Goal: Task Accomplishment & Management: Manage account settings

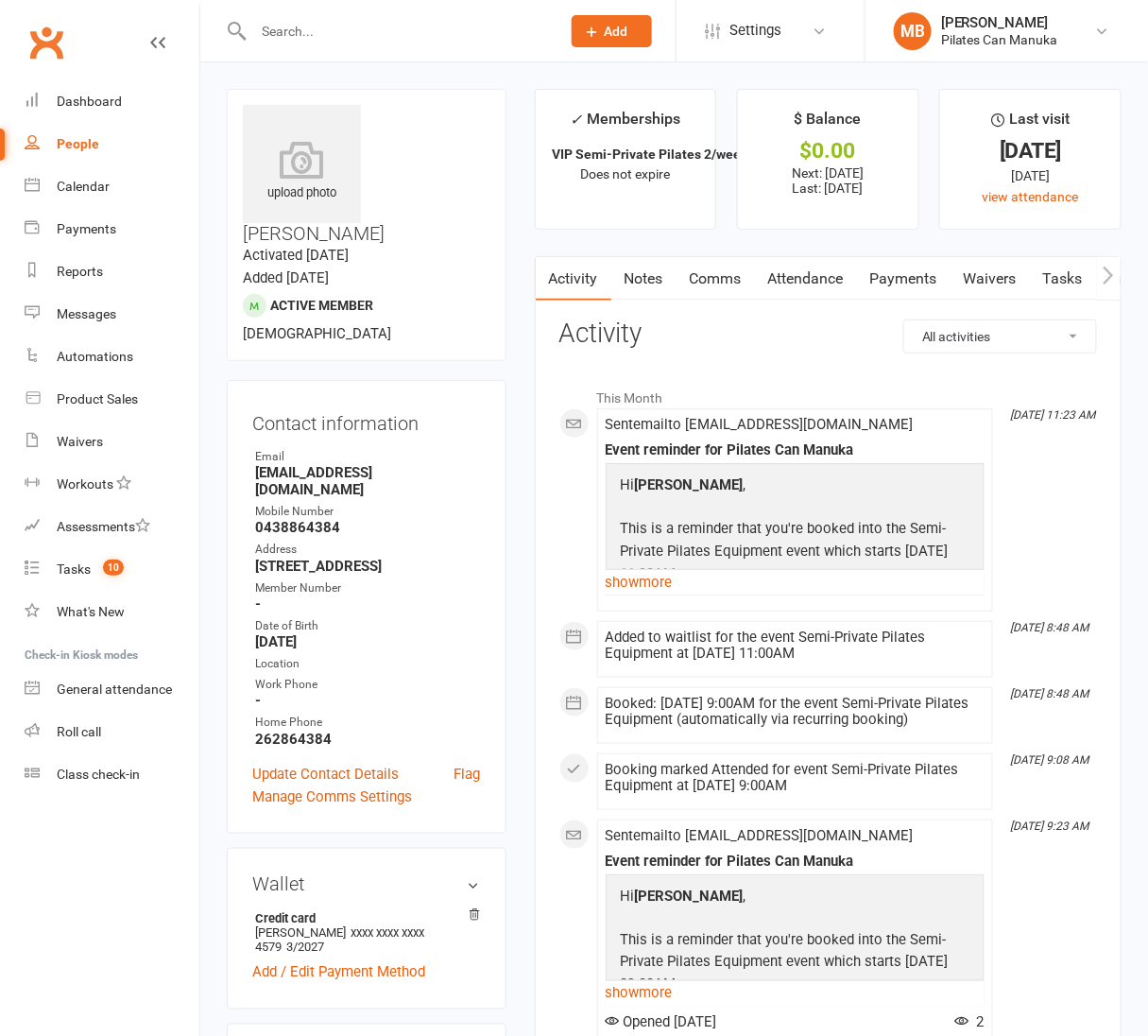
click at [817, 285] on link "Attendance" at bounding box center [806, 279] width 102 height 43
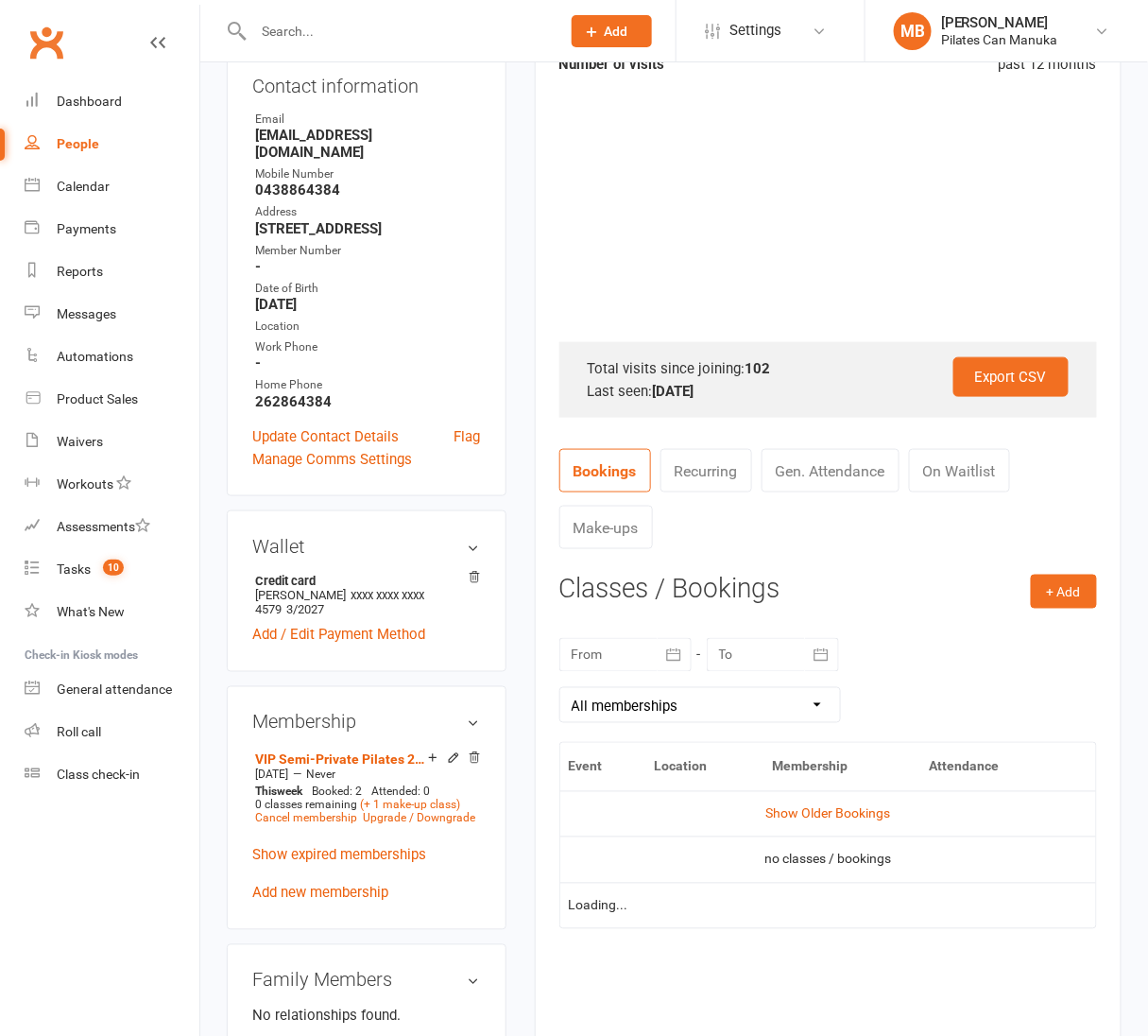
scroll to position [567, 0]
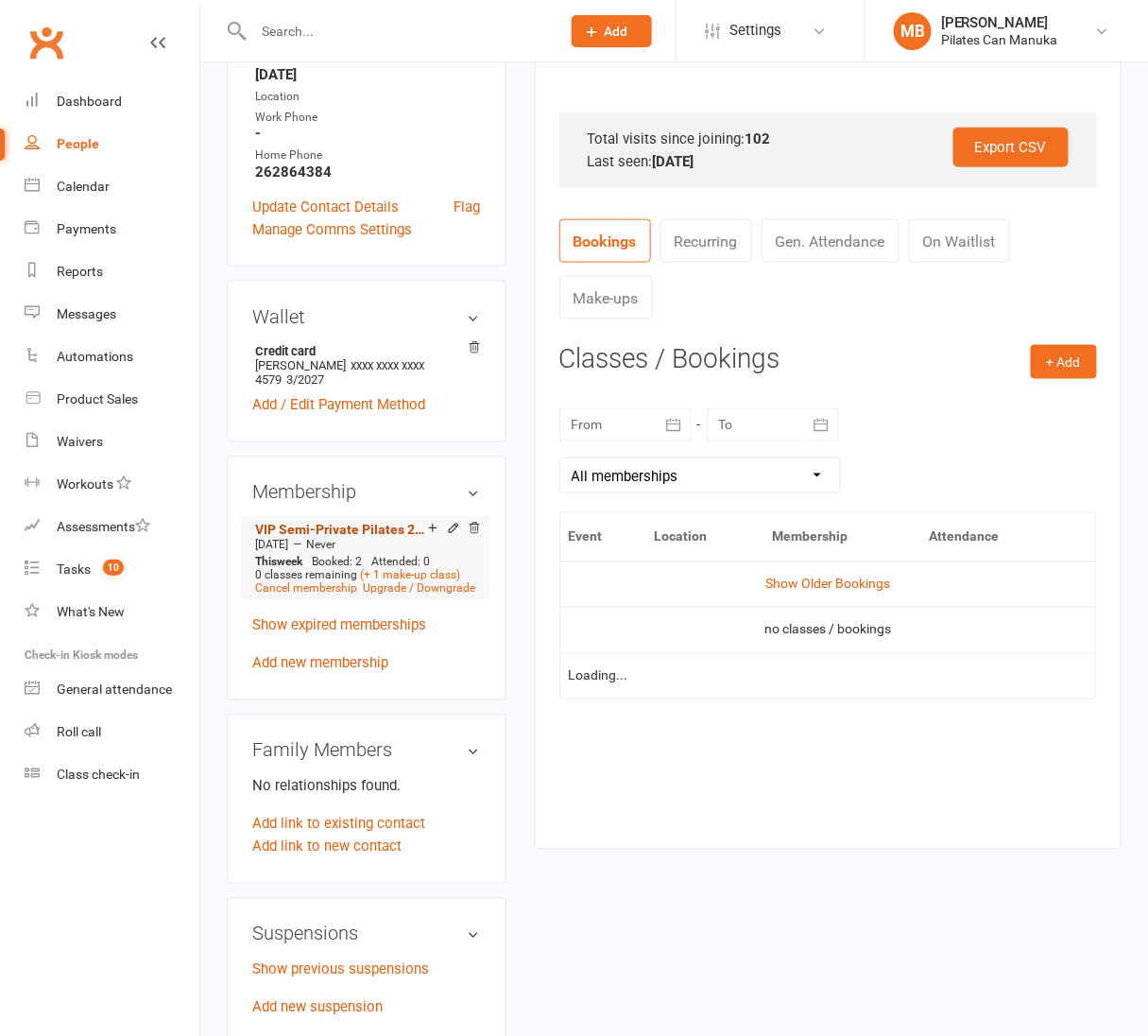
click at [375, 522] on link "VIP Semi-Private Pilates 2/week PAYG" at bounding box center [341, 529] width 172 height 15
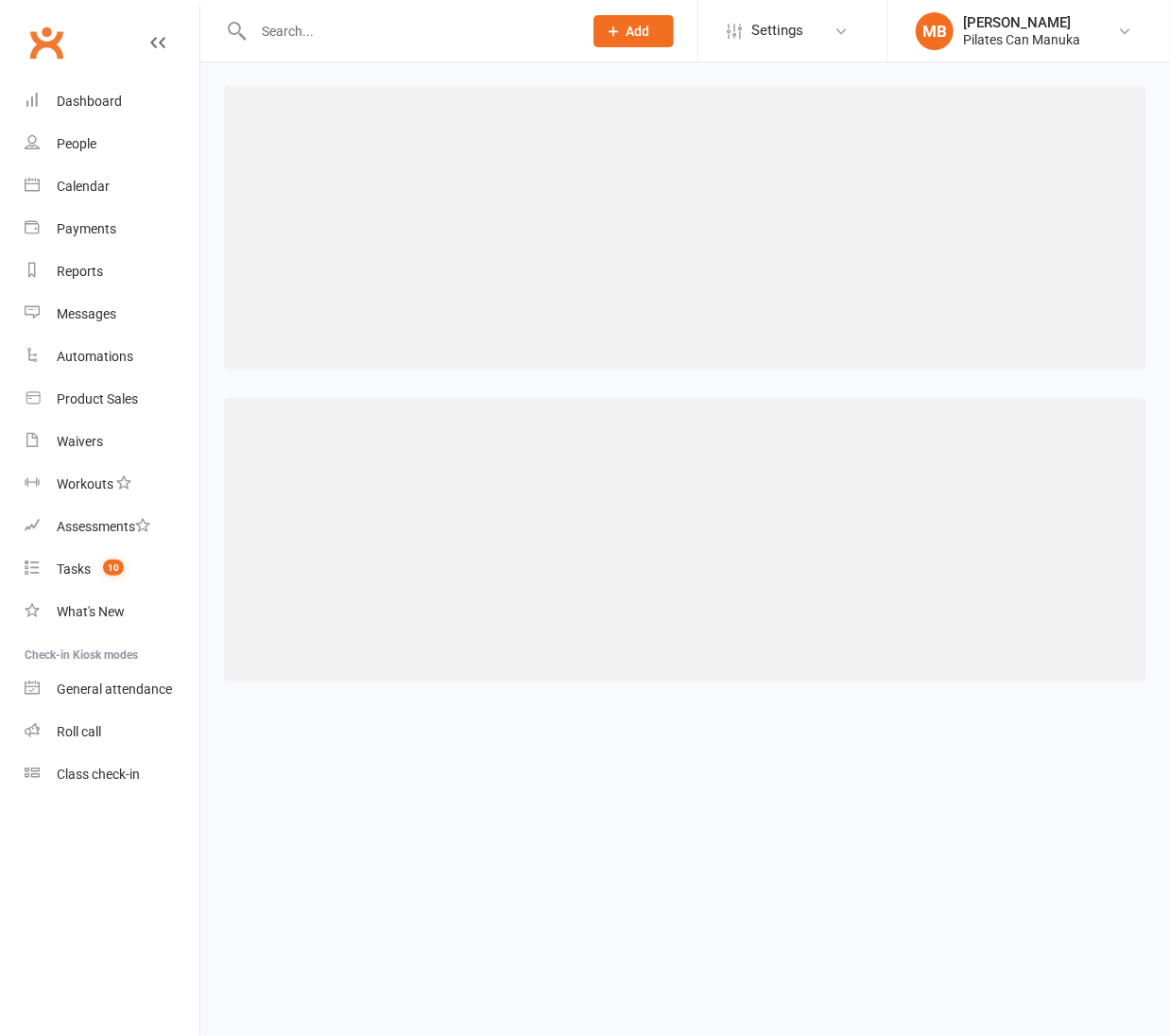
click at [478, 731] on html "Prospect Member Non-attending contact Class / event Appointment Task Add Settin…" at bounding box center [585, 366] width 1170 height 731
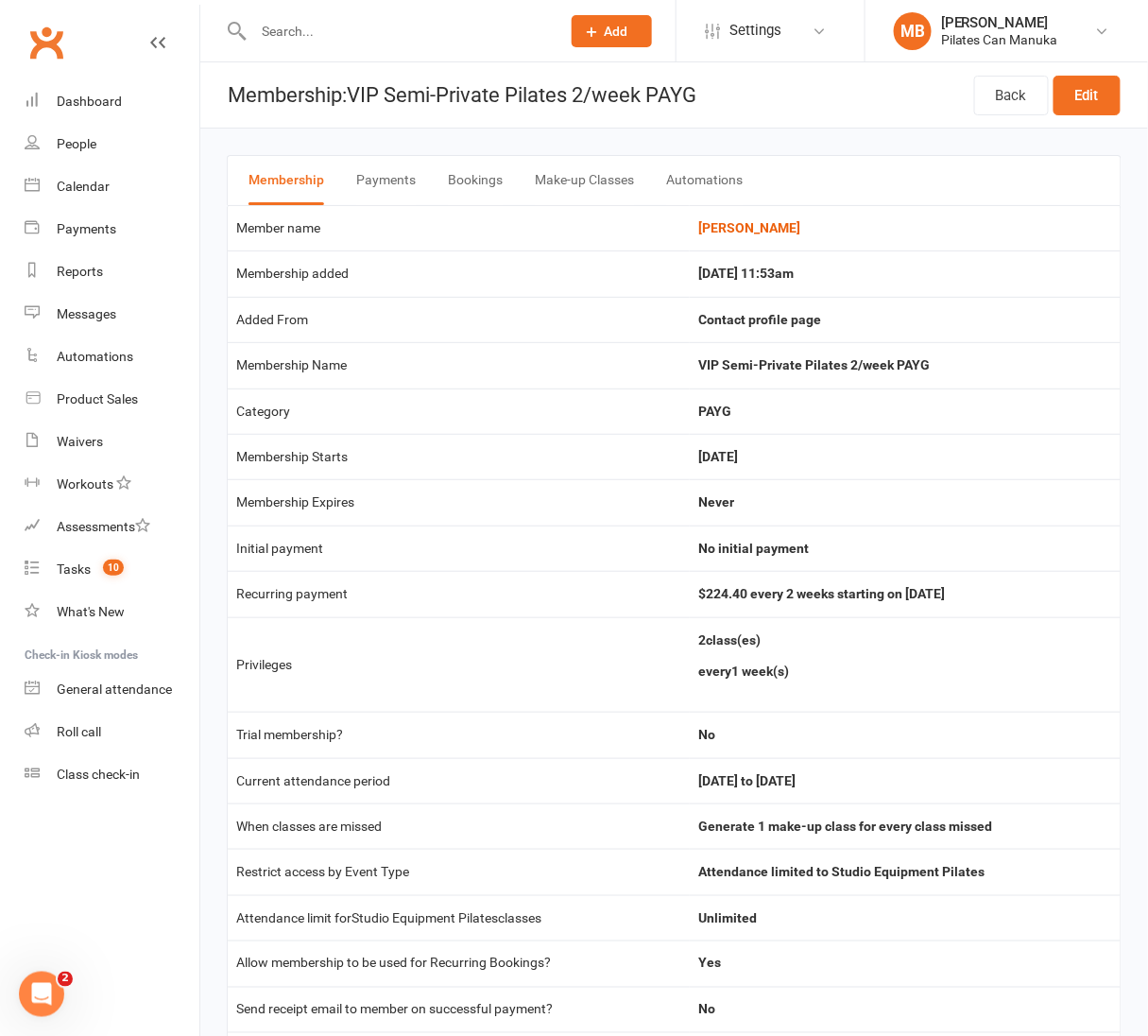
click at [490, 171] on button "Bookings" at bounding box center [475, 180] width 55 height 49
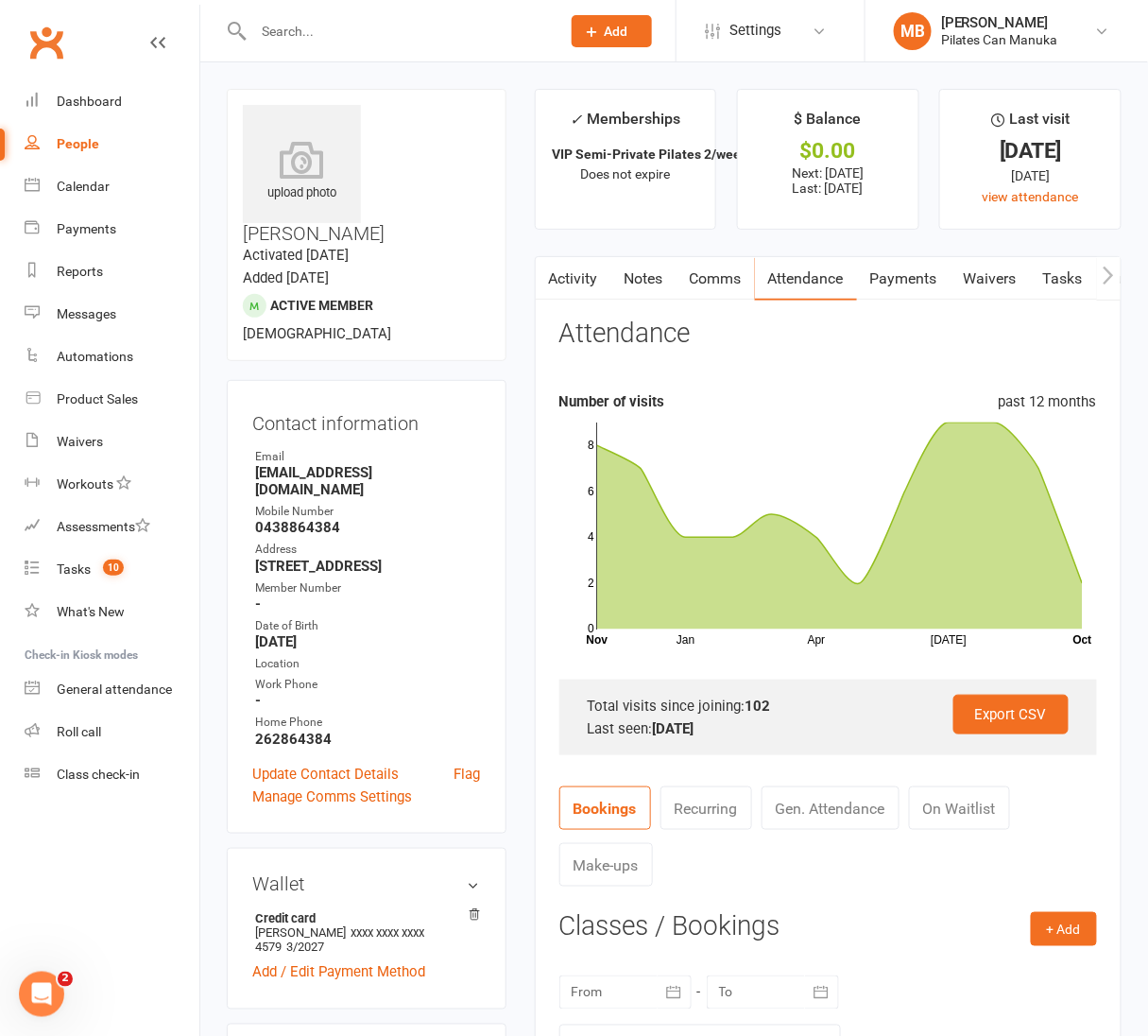
click at [574, 278] on link "Activity" at bounding box center [573, 279] width 76 height 43
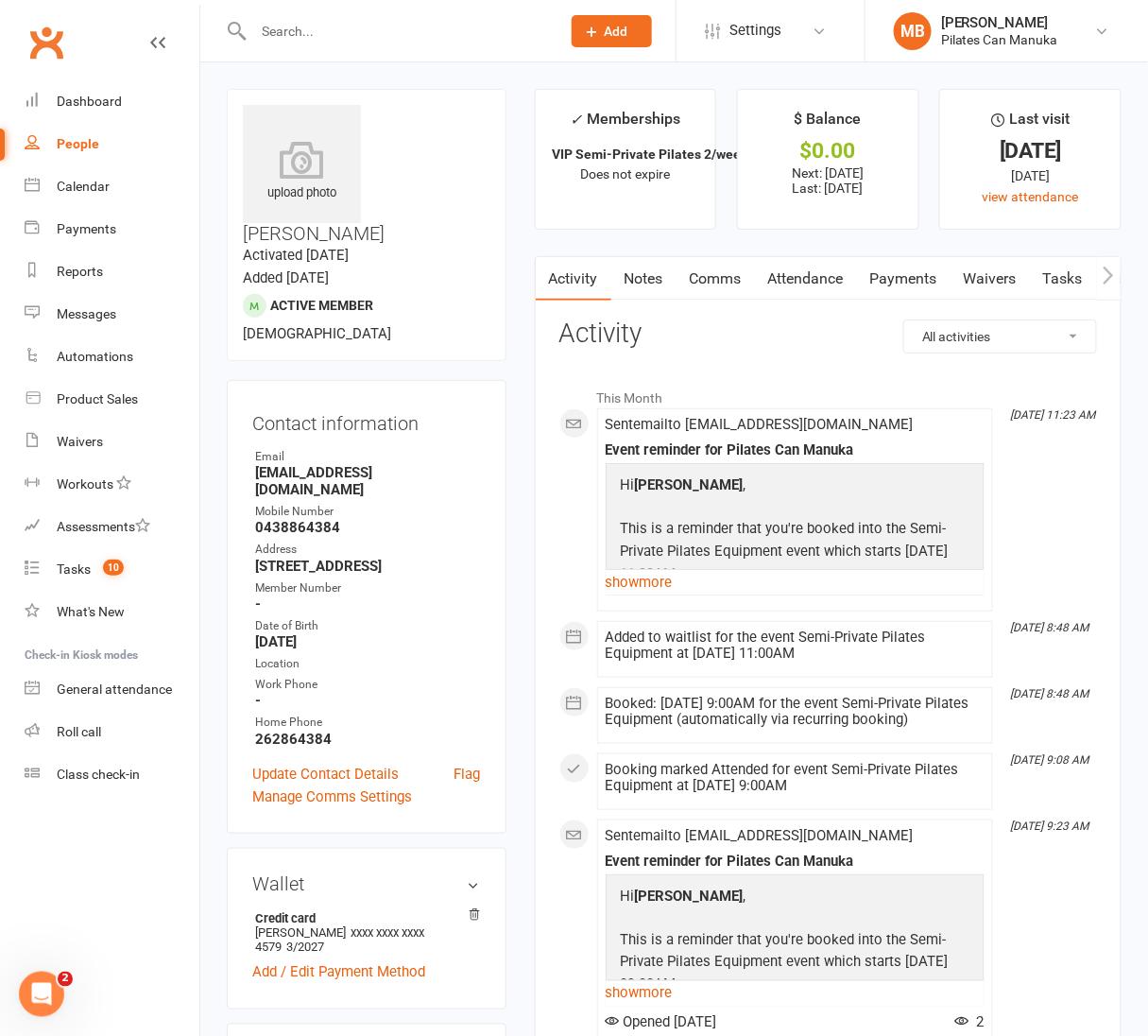
drag, startPoint x: 830, startPoint y: 280, endPoint x: 919, endPoint y: 427, distance: 171.8
click at [830, 279] on link "Attendance" at bounding box center [806, 279] width 102 height 43
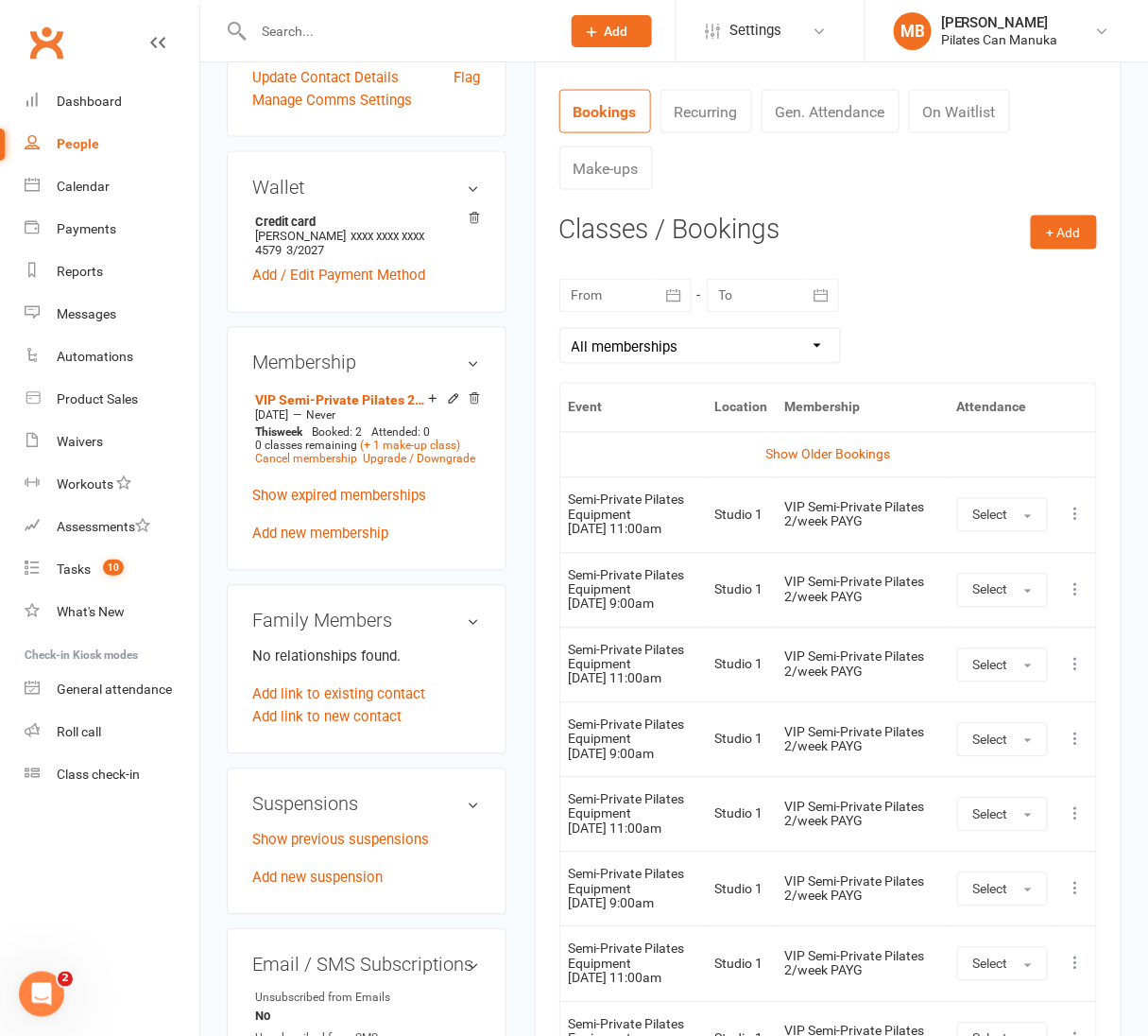
scroll to position [708, 0]
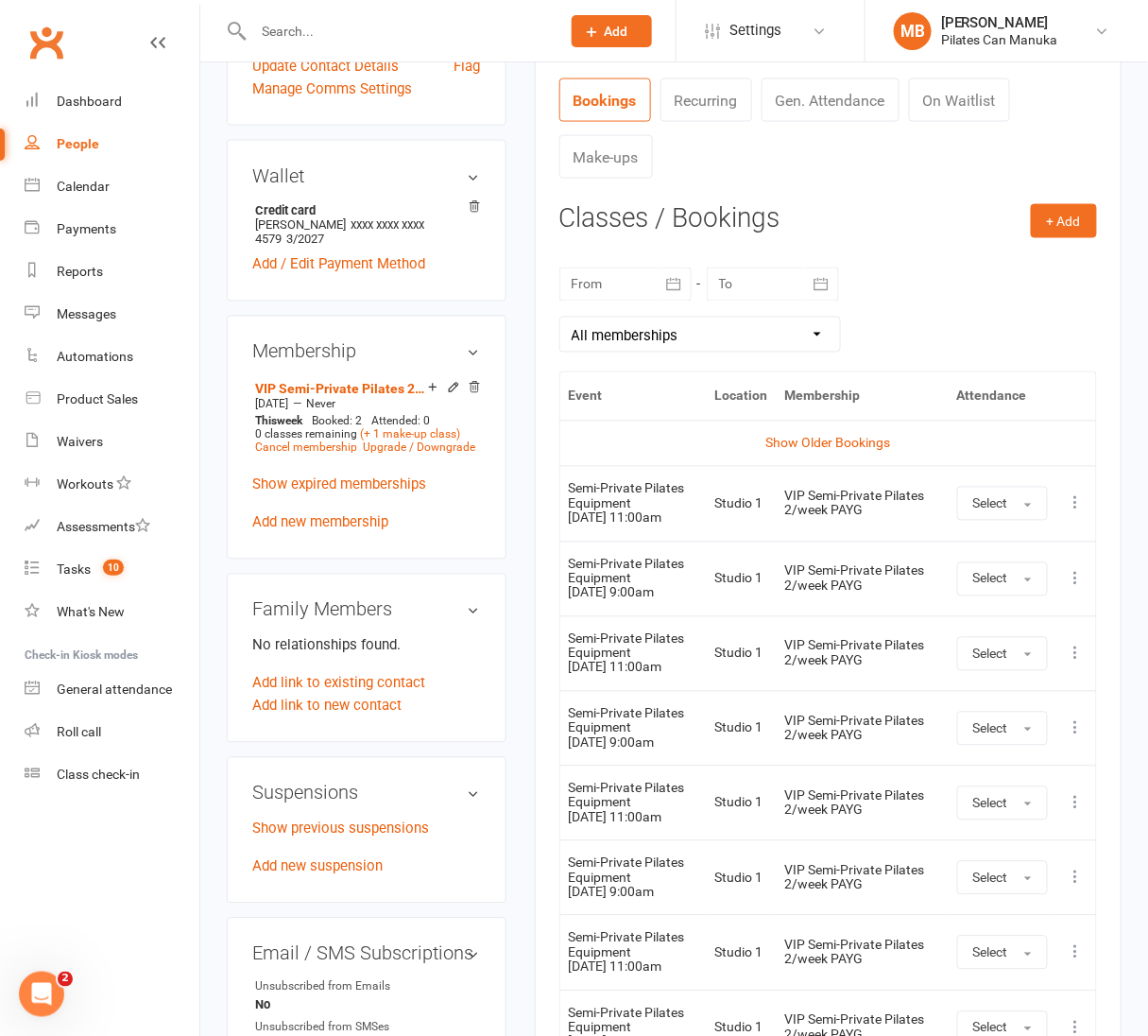
click at [1081, 583] on icon at bounding box center [1075, 579] width 19 height 19
click at [992, 694] on link "Remove booking" at bounding box center [993, 691] width 187 height 37
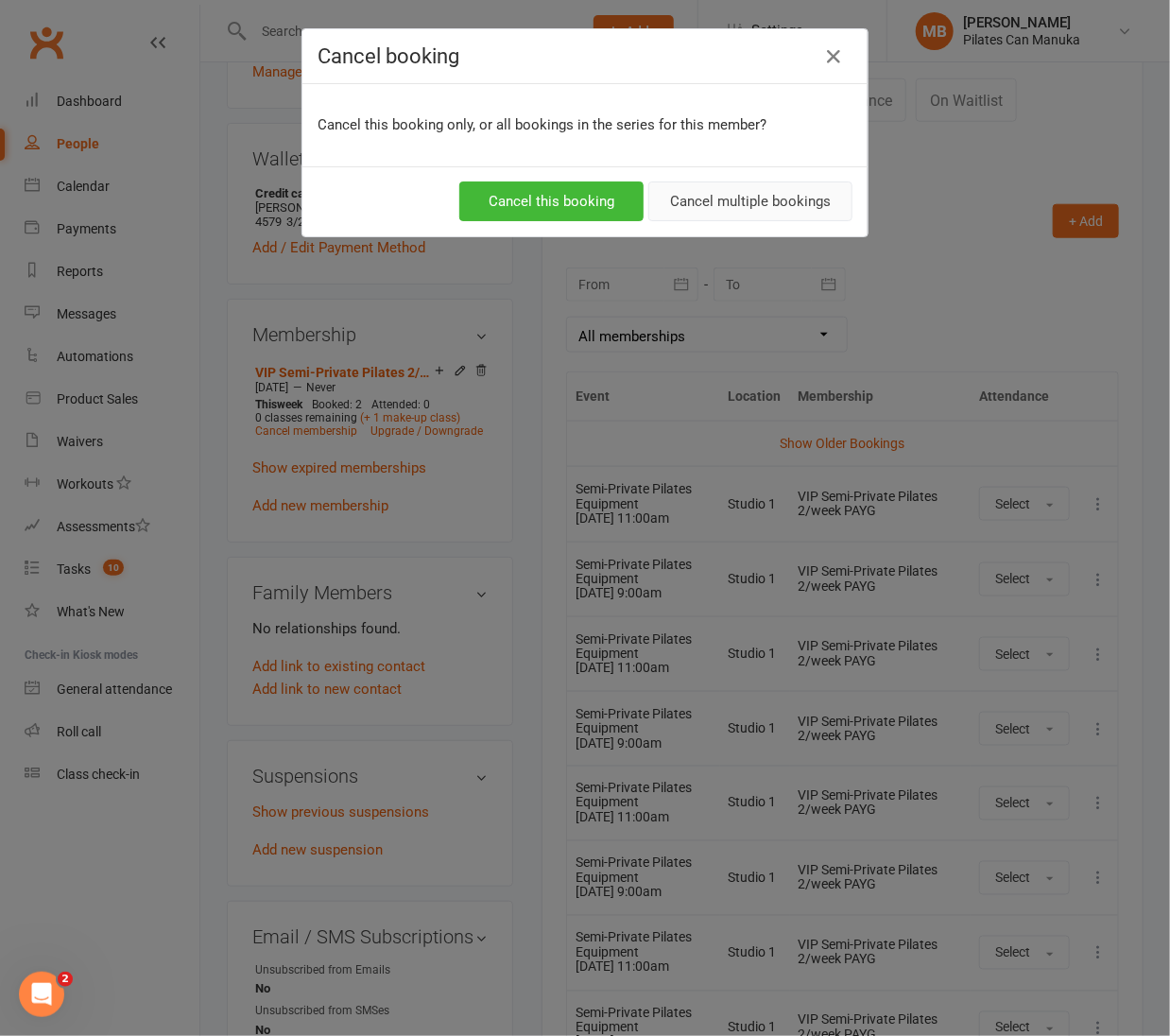
click at [785, 193] on button "Cancel multiple bookings" at bounding box center [750, 201] width 204 height 39
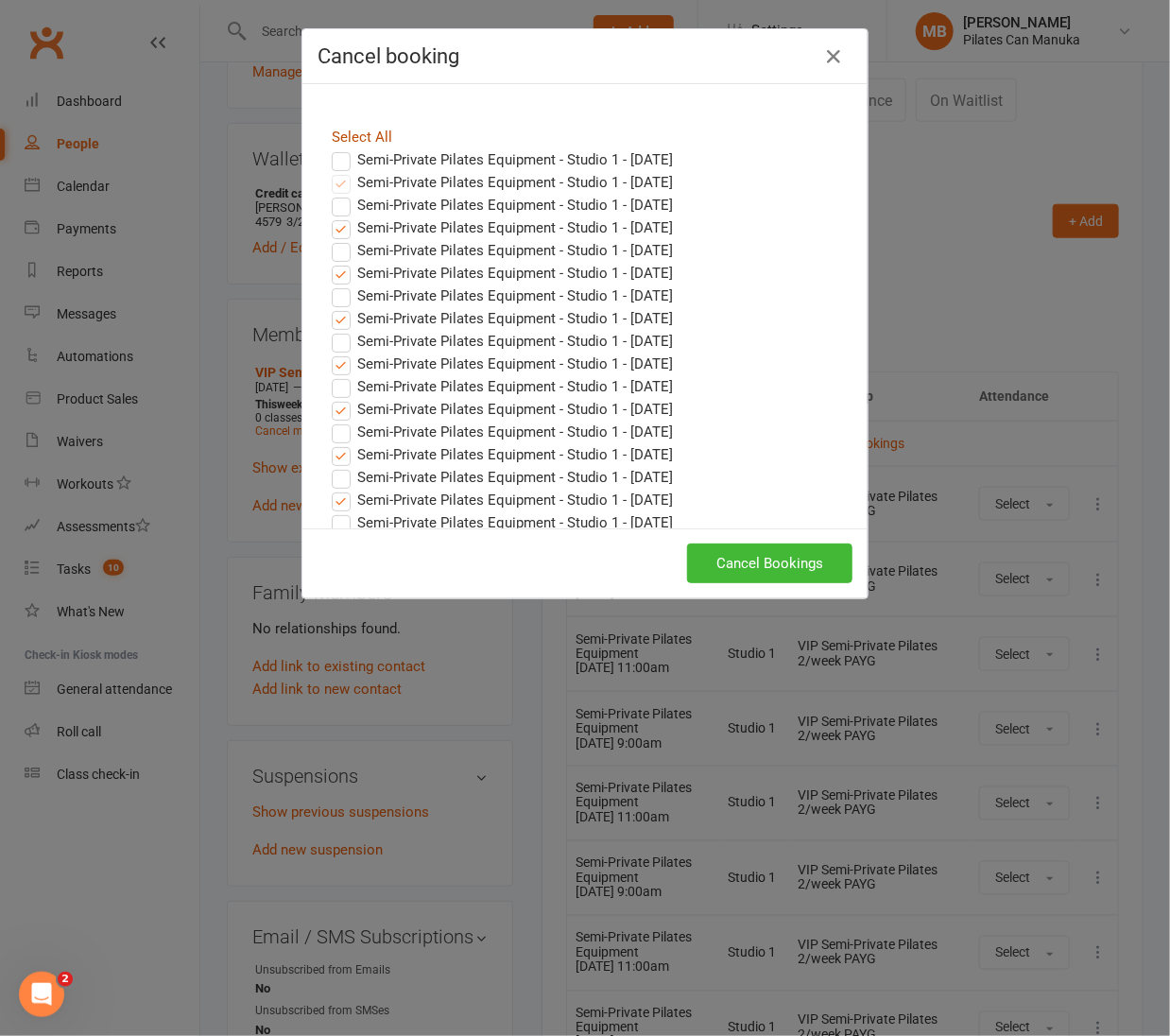
click at [360, 138] on link "Select All" at bounding box center [361, 136] width 60 height 17
click at [333, 200] on label "Semi-Private Pilates Equipment - Studio 1 - Oct 22, 2025" at bounding box center [502, 204] width 341 height 23
click at [330, 193] on input "Semi-Private Pilates Equipment - Studio 1 - Oct 22, 2025" at bounding box center [323, 193] width 12 height 0
click at [770, 560] on button "Cancel Bookings" at bounding box center [770, 563] width 166 height 39
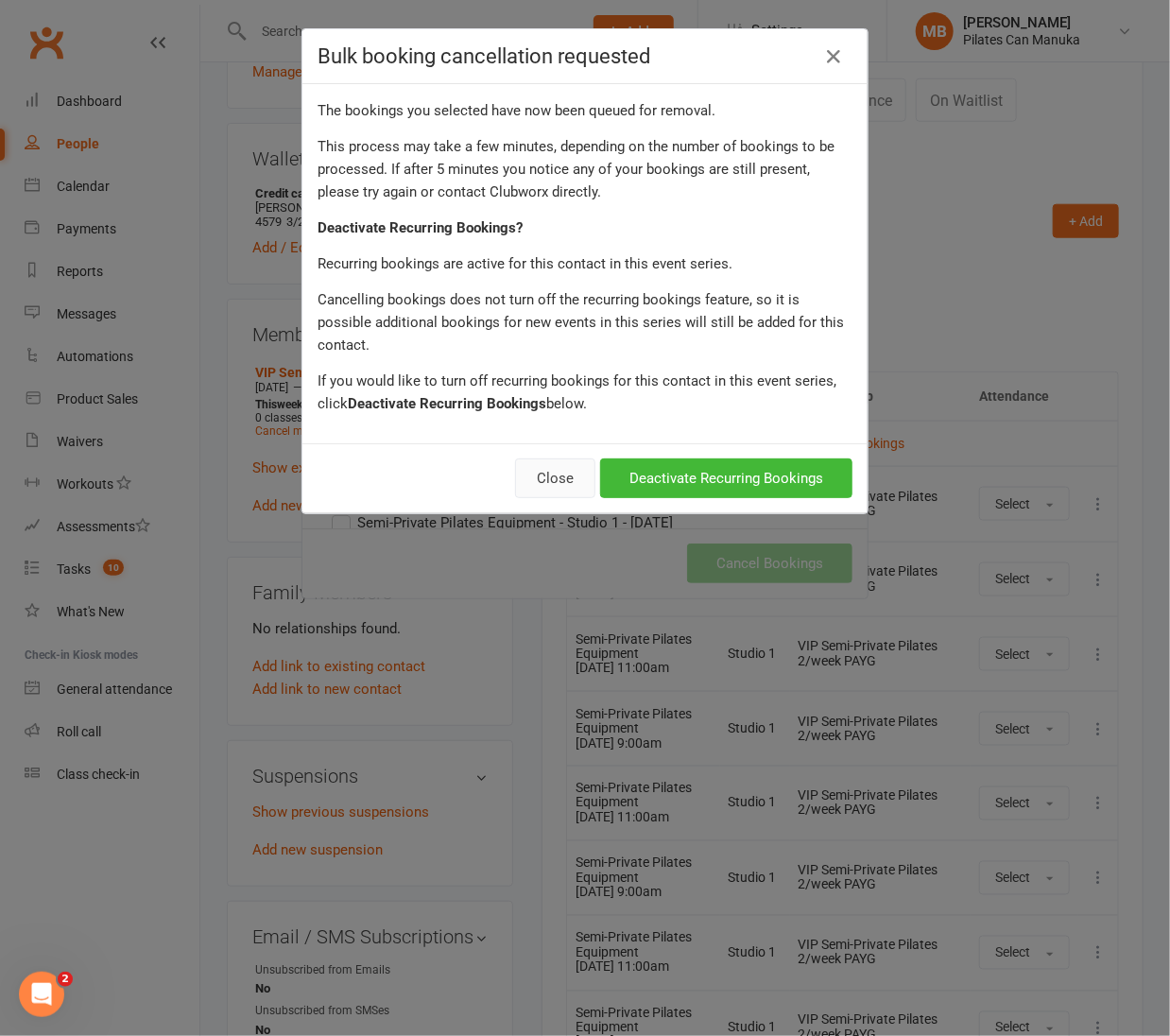
click at [535, 458] on button "Close" at bounding box center [554, 478] width 80 height 39
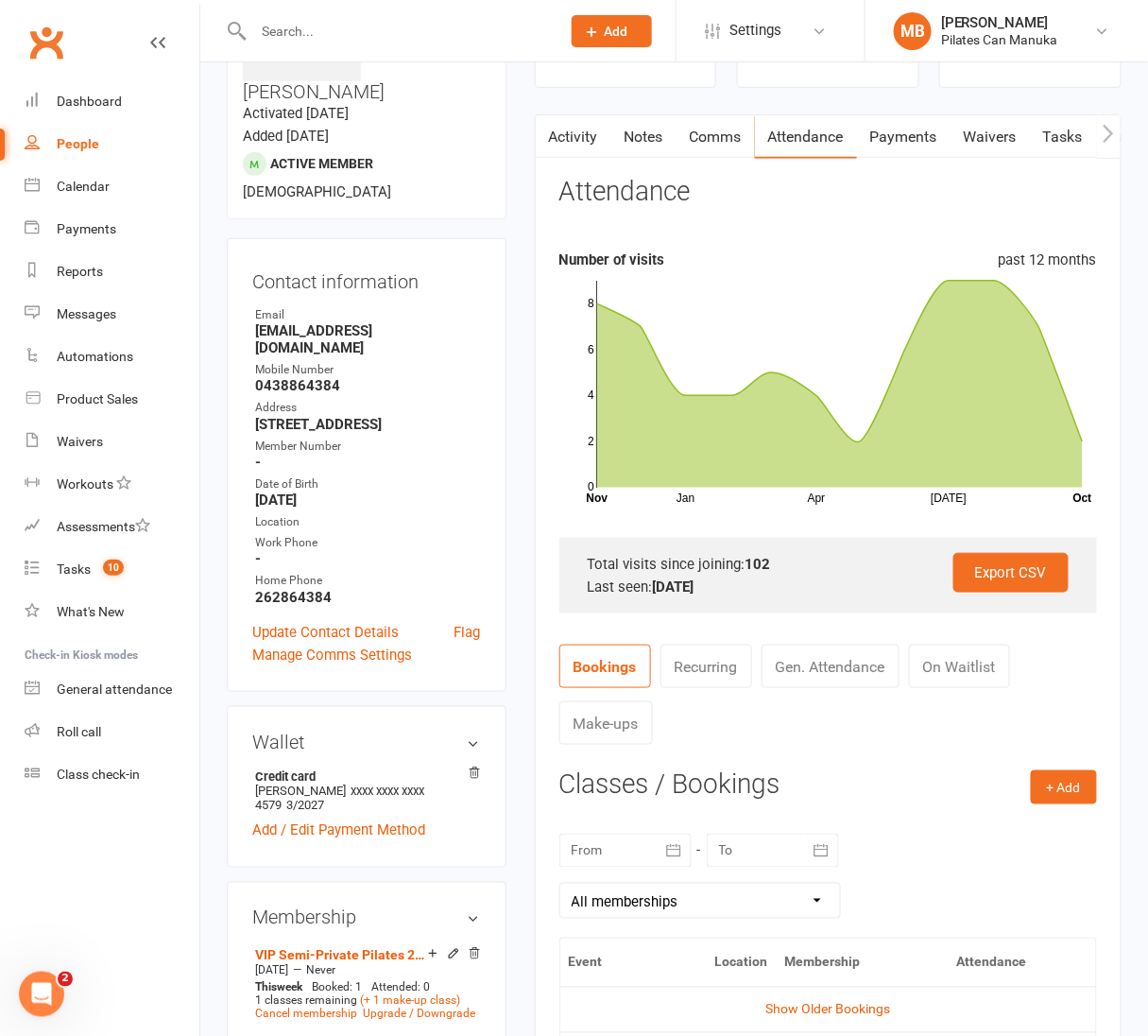
scroll to position [0, 0]
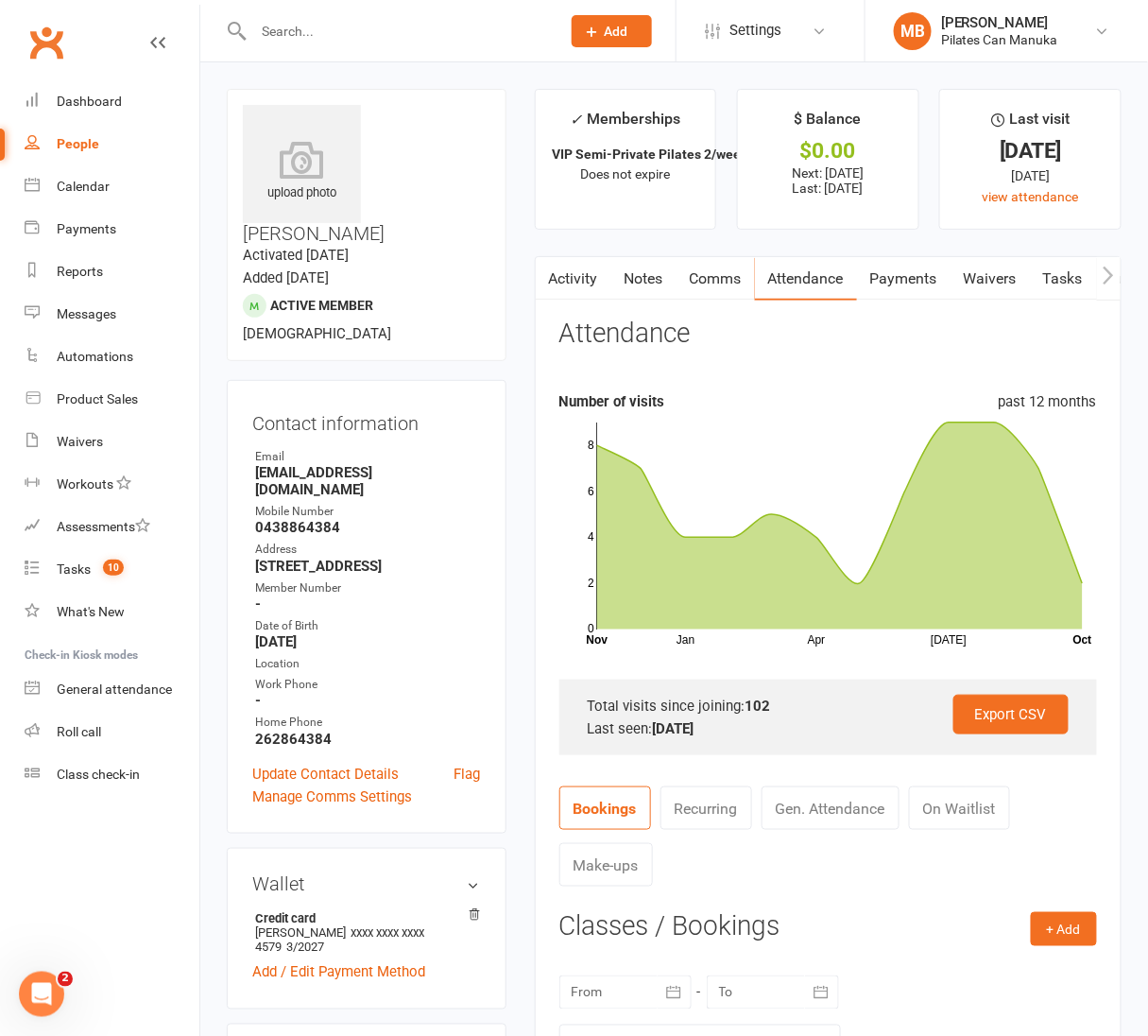
click at [353, 464] on strong "marietilse1@gmail.com" at bounding box center [368, 481] width 226 height 35
copy render-form-field "marietilse1@gmail.com"
click at [658, 279] on link "Notes" at bounding box center [643, 279] width 65 height 43
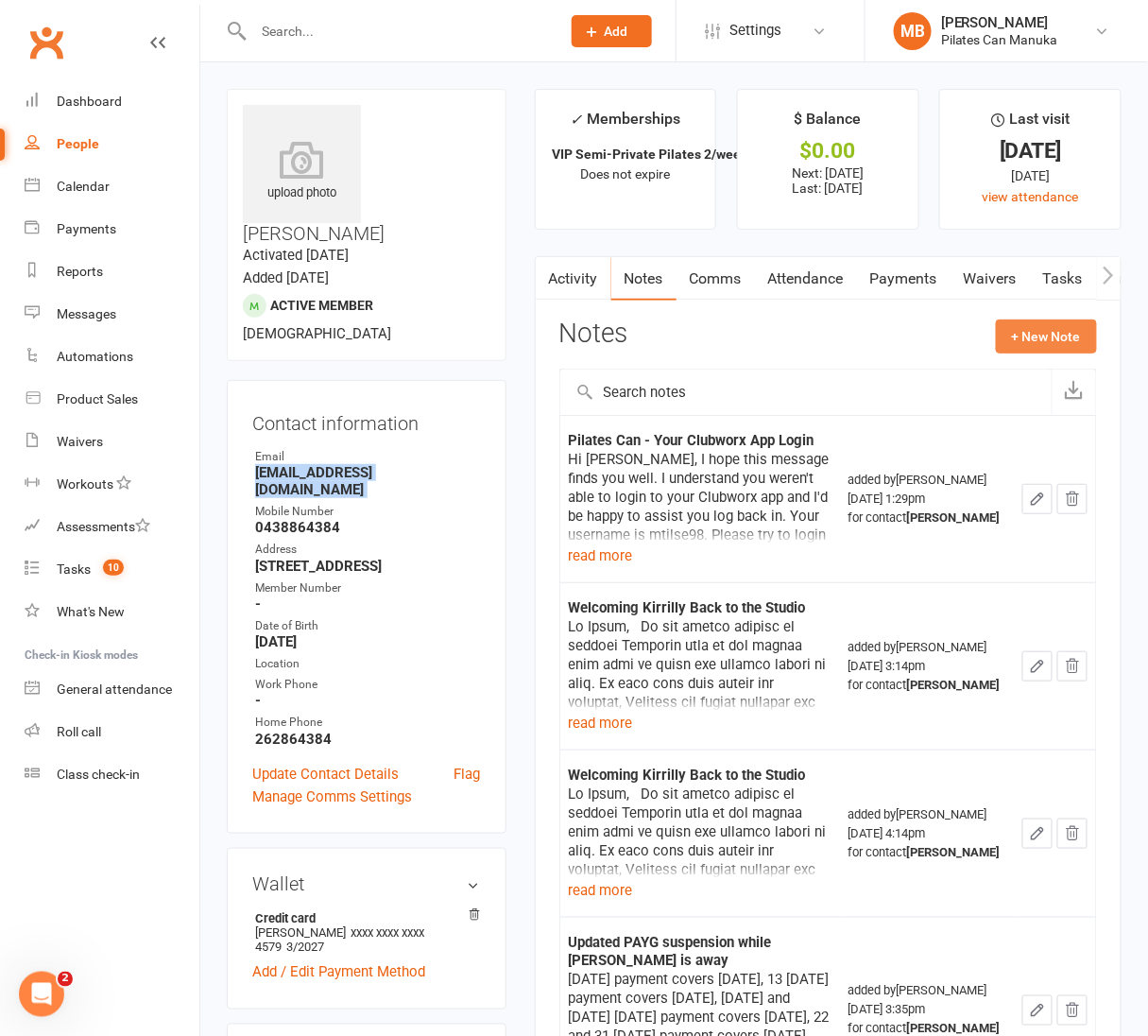
click at [1076, 329] on button "+ New Note" at bounding box center [1046, 336] width 101 height 35
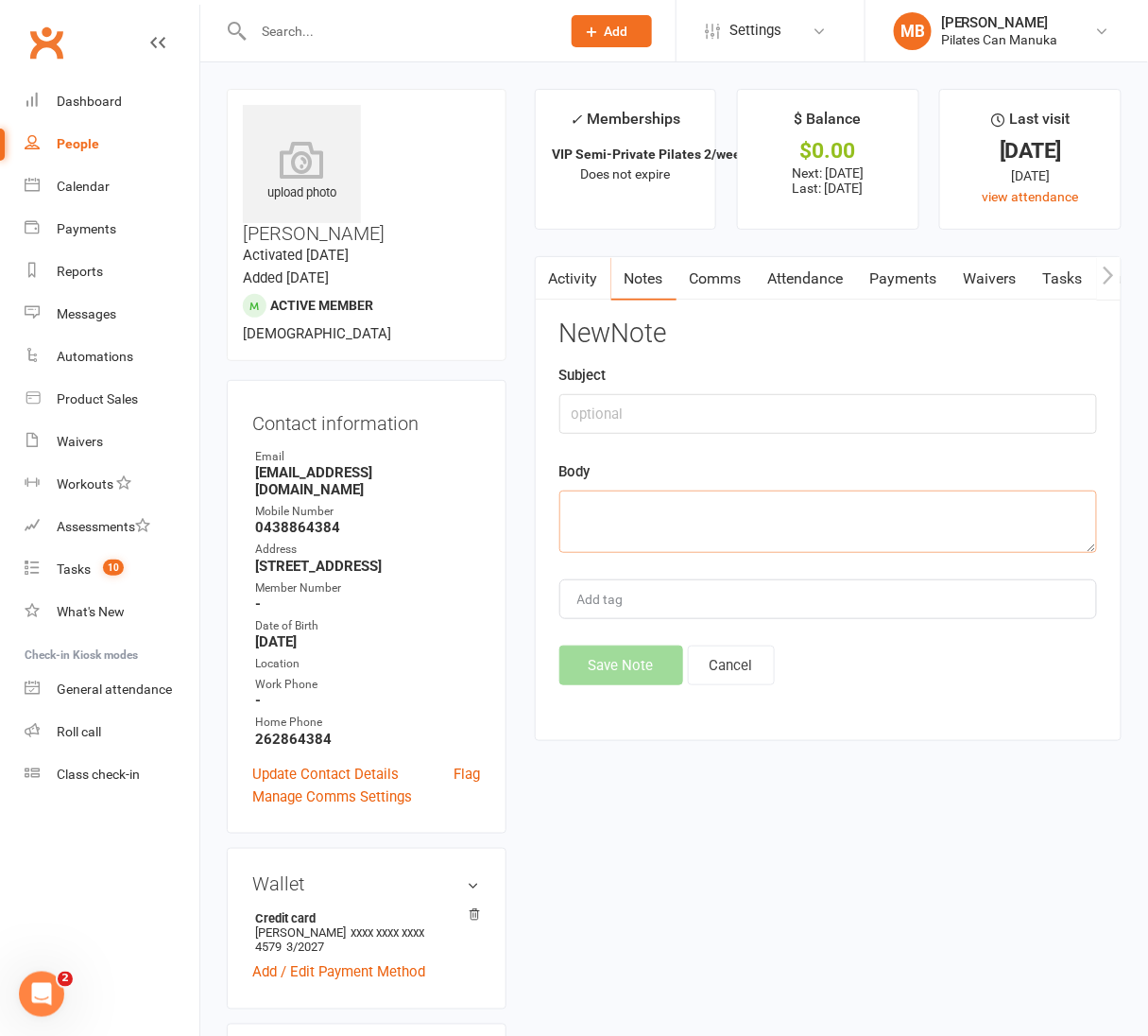
click at [647, 526] on textarea at bounding box center [827, 520] width 537 height 62
paste textarea "Hi Marie, I hope this message finds you well. This is to confirm I've early can…"
type textarea "Hi Marie, I hope this message finds you well. This is to confirm I've early can…"
click at [621, 664] on button "Save Note" at bounding box center [621, 665] width 124 height 39
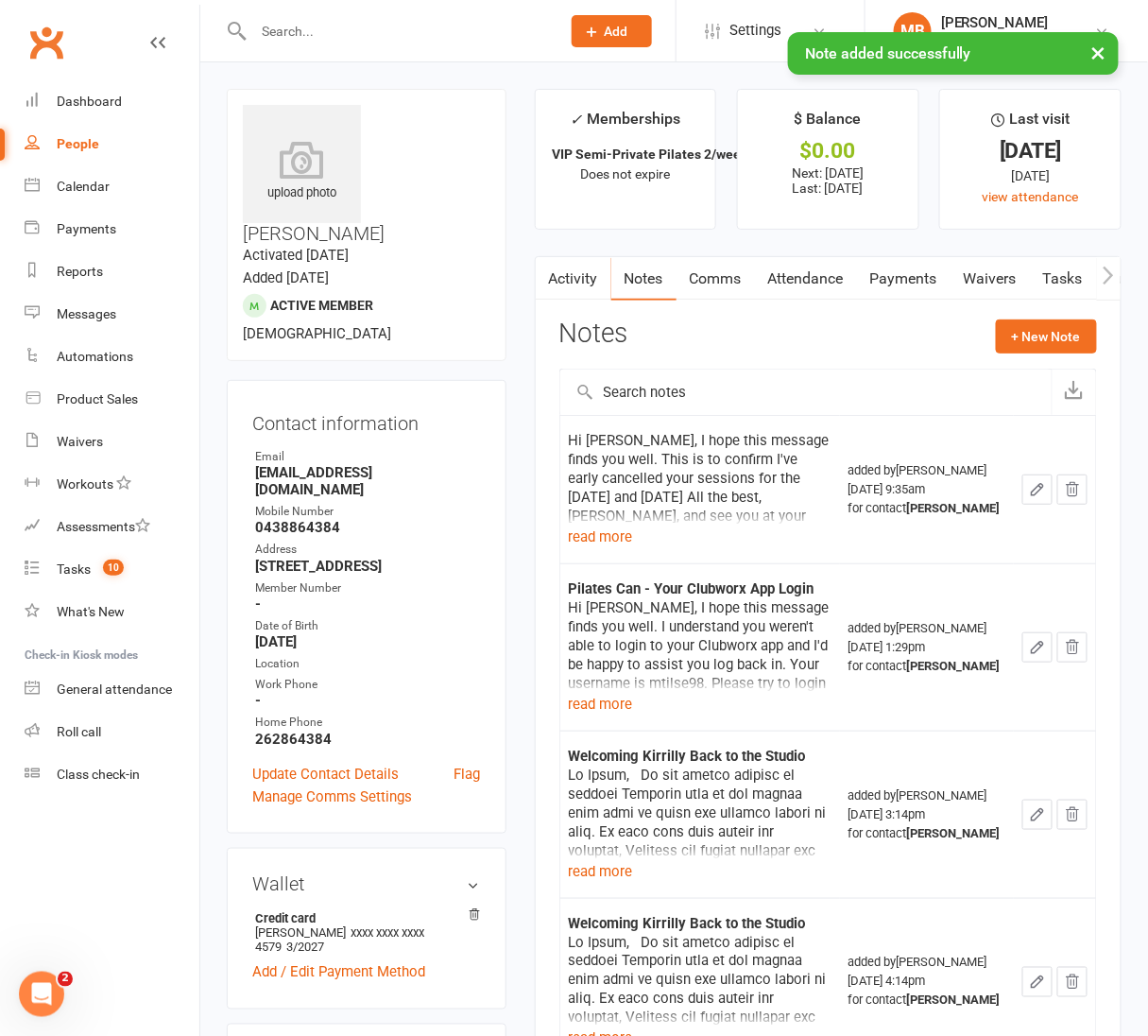
click at [1033, 498] on icon "button" at bounding box center [1037, 489] width 17 height 17
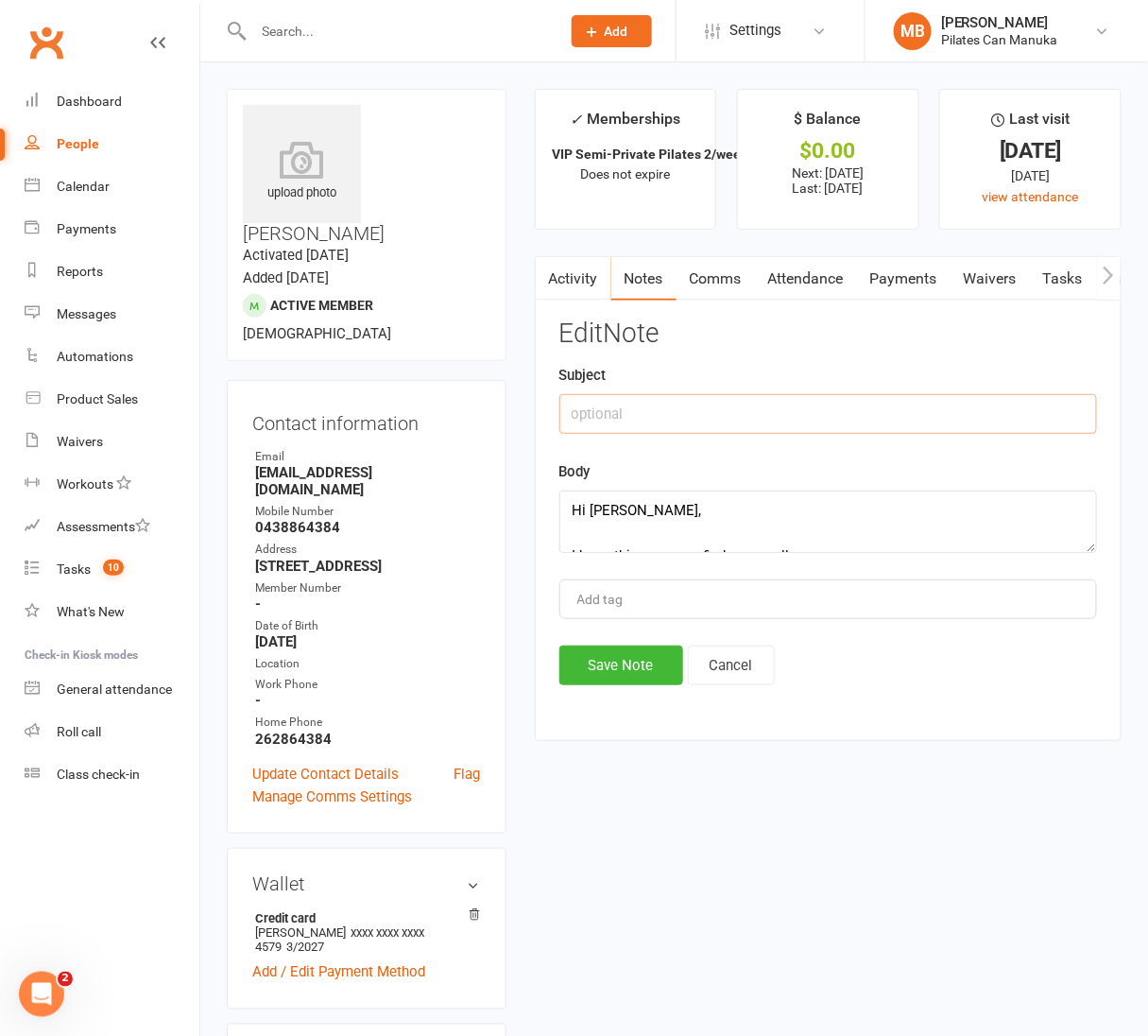
click at [695, 414] on input "text" at bounding box center [827, 414] width 537 height 39
paste input "Marie Tilse- Pilates Attendance Notification"
type input "Marie Tilse- Pilates Attendance Notification"
click at [626, 663] on button "Save Note" at bounding box center [621, 665] width 124 height 39
